Goal: Information Seeking & Learning: Find specific fact

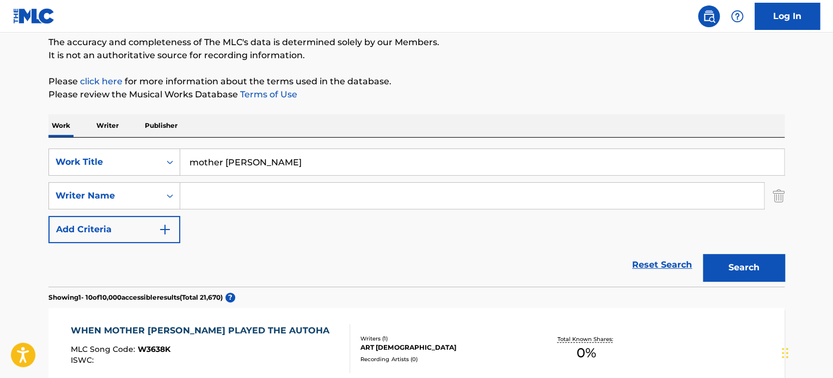
drag, startPoint x: 286, startPoint y: 157, endPoint x: 69, endPoint y: 124, distance: 220.3
paste input "[PERSON_NAME]"
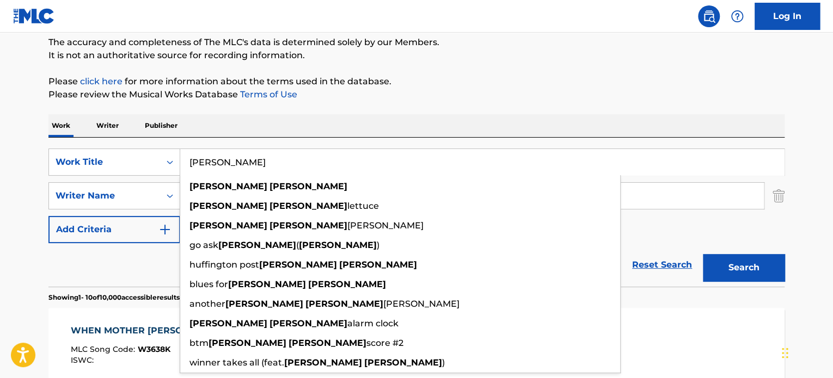
click at [268, 166] on input "[PERSON_NAME]" at bounding box center [482, 162] width 604 height 26
click at [268, 164] on input "[PERSON_NAME]" at bounding box center [482, 162] width 604 height 26
click at [375, 134] on div "Work Writer Publisher" at bounding box center [416, 125] width 736 height 23
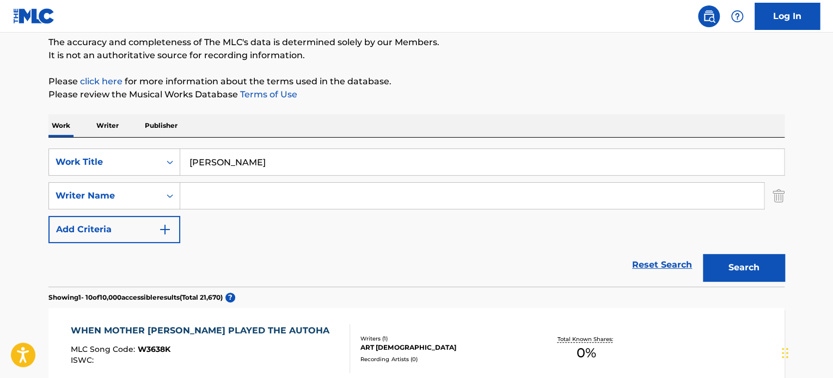
drag, startPoint x: 283, startPoint y: 164, endPoint x: 0, endPoint y: 125, distance: 285.8
paste input "roses on white la"
type input "roses on white lace"
click at [482, 47] on p "The accuracy and completeness of The MLC's data is determined solely by our Mem…" at bounding box center [416, 42] width 736 height 13
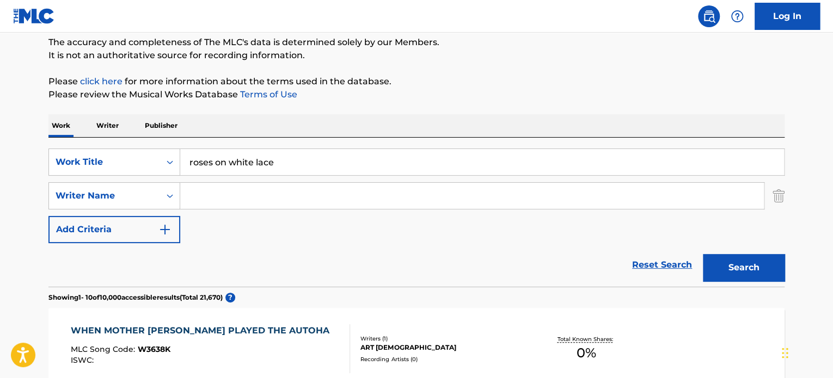
click at [264, 198] on input "Search Form" at bounding box center [472, 196] width 584 height 26
paste input "[PERSON_NAME]"
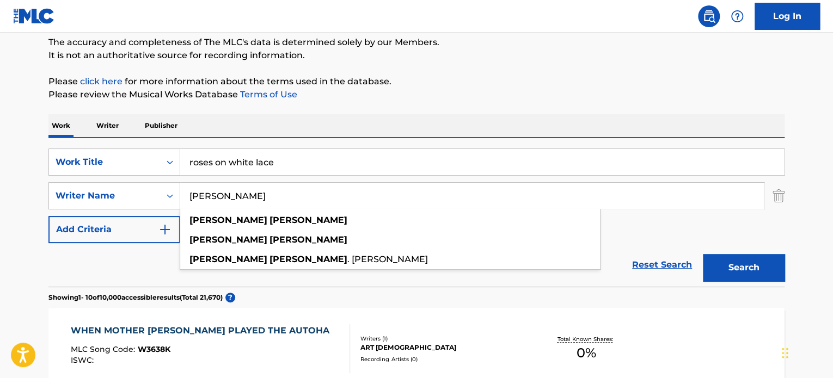
type input "[PERSON_NAME]"
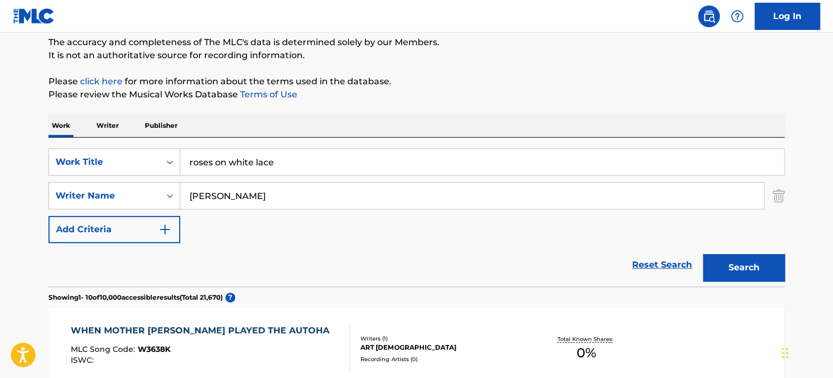
click at [730, 272] on button "Search" at bounding box center [744, 267] width 82 height 27
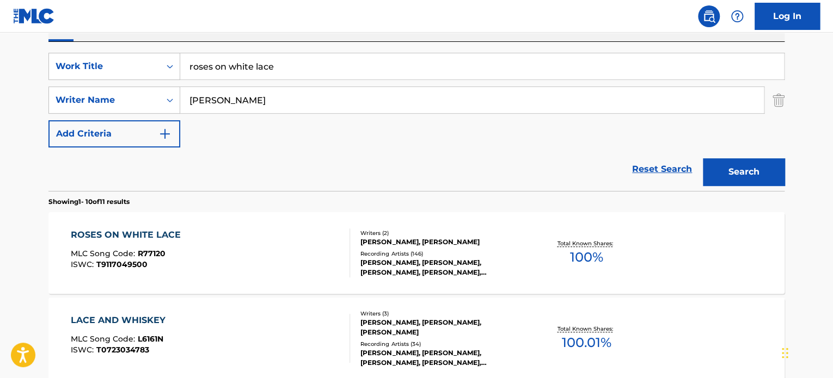
scroll to position [203, 0]
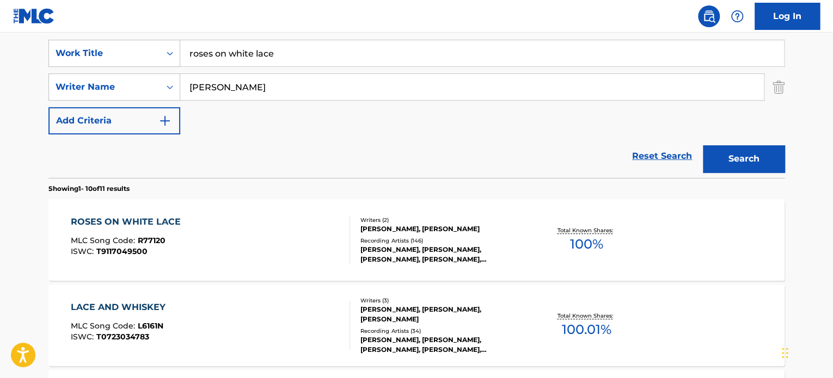
click at [548, 233] on div "Total Known Shares: 100 %" at bounding box center [586, 240] width 123 height 33
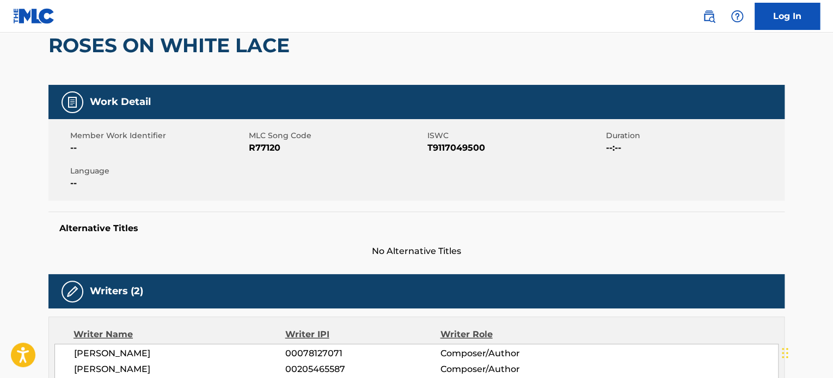
scroll to position [109, 0]
drag, startPoint x: 484, startPoint y: 153, endPoint x: 427, endPoint y: 152, distance: 56.6
click at [427, 152] on span "T9117049500" at bounding box center [515, 148] width 176 height 13
copy span "T9117049500"
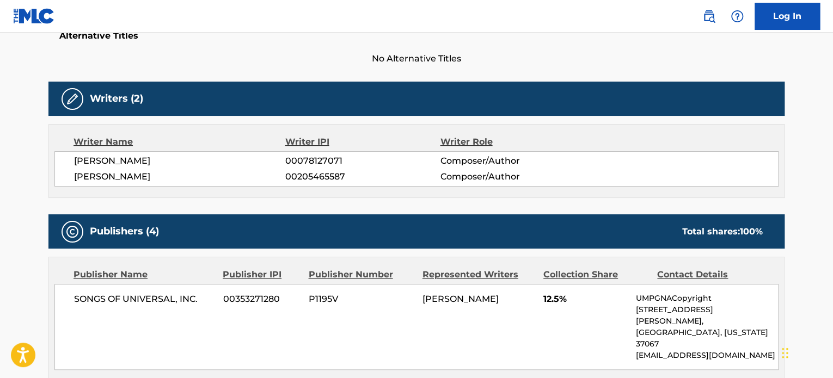
scroll to position [327, 0]
